Goal: Information Seeking & Learning: Learn about a topic

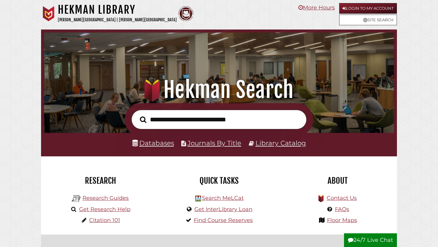
scroll to position [115, 346]
click at [163, 141] on link "Databases" at bounding box center [153, 143] width 42 height 8
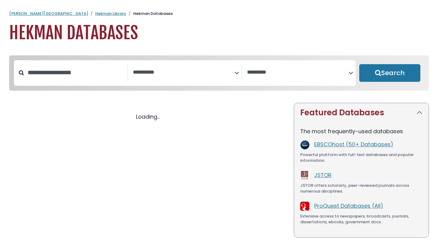
select select "Database Subject Filter"
select select "Database Vendors Filter"
select select "Database Subject Filter"
select select "Database Vendors Filter"
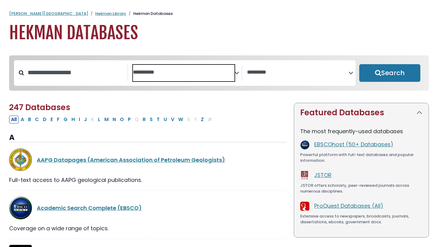
click at [205, 78] on span "Search filters" at bounding box center [184, 73] width 102 height 16
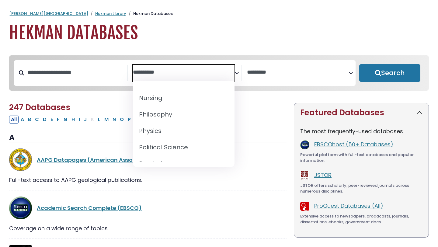
scroll to position [622, 0]
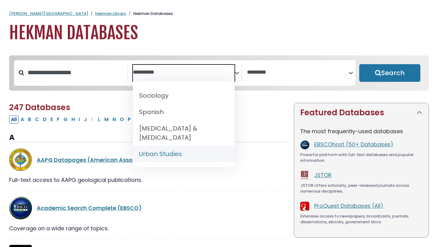
click at [208, 208] on div "Academic Search Complete (EBSCO)" at bounding box center [162, 208] width 250 height 8
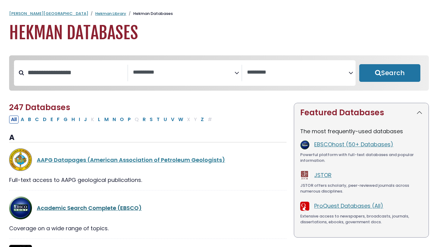
click at [110, 212] on link "Academic Search Complete (EBSCO)" at bounding box center [89, 208] width 105 height 8
select select "Database Subject Filter"
select select "Database Vendors Filter"
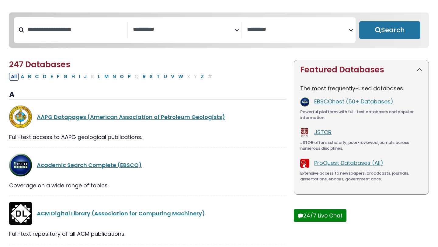
scroll to position [45, 0]
